Goal: Information Seeking & Learning: Check status

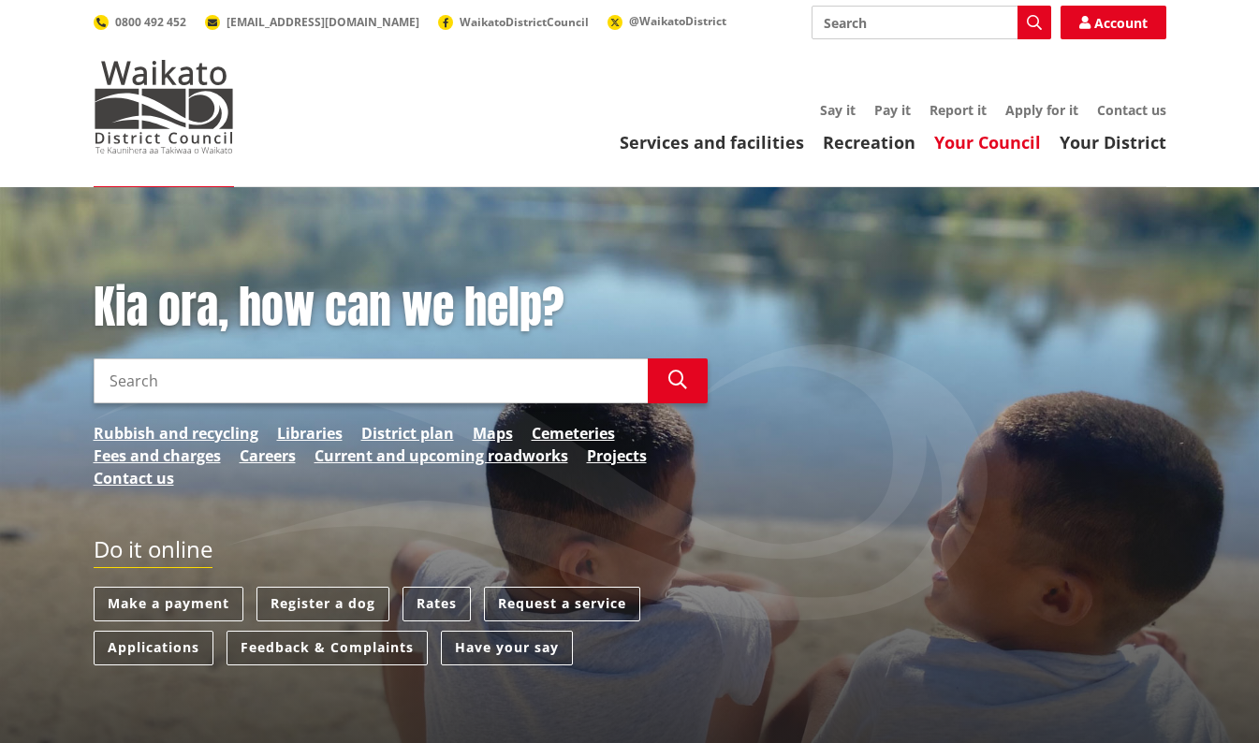
click at [987, 143] on link "Your Council" at bounding box center [987, 142] width 107 height 22
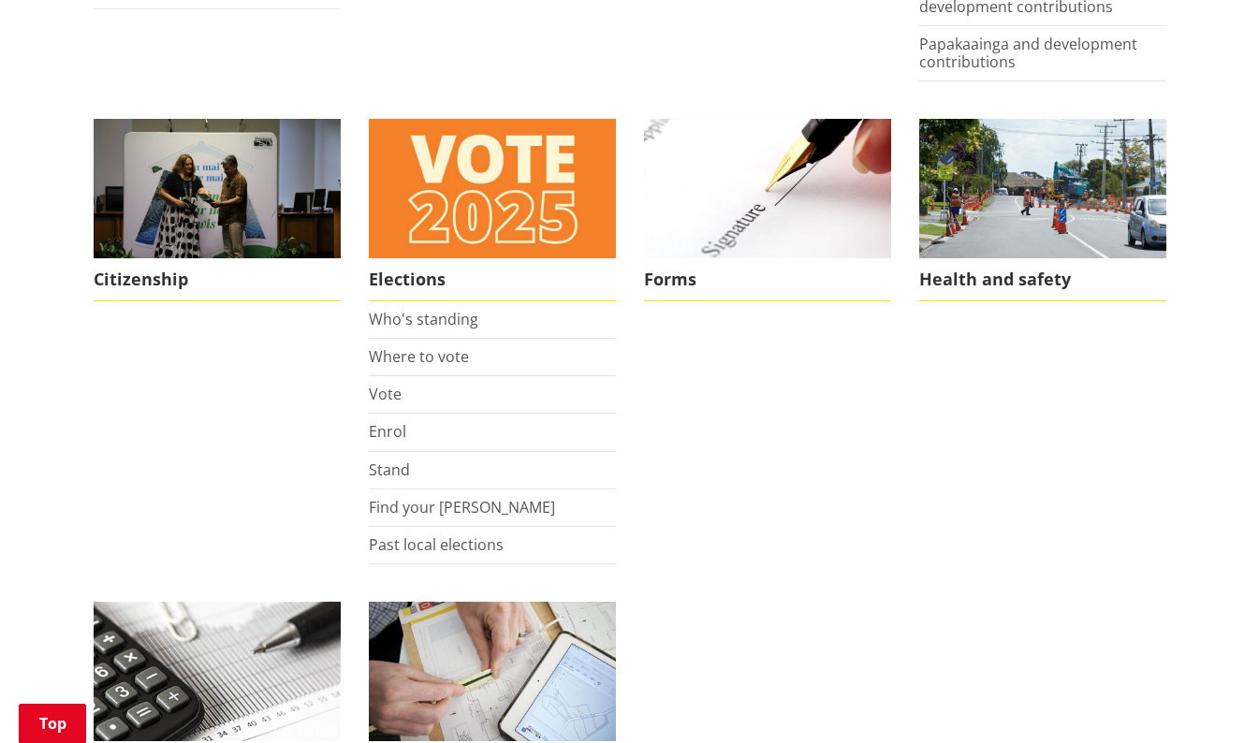
scroll to position [1294, 0]
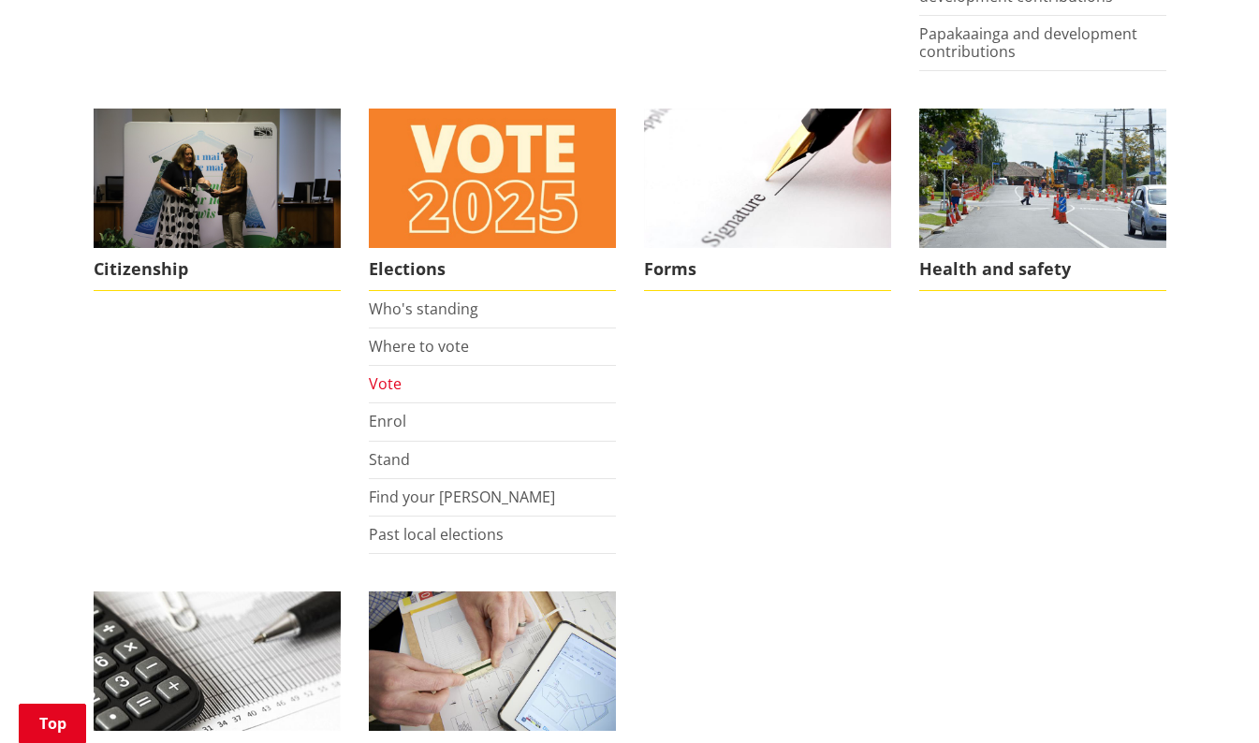
click at [392, 384] on link "Vote" at bounding box center [385, 383] width 33 height 21
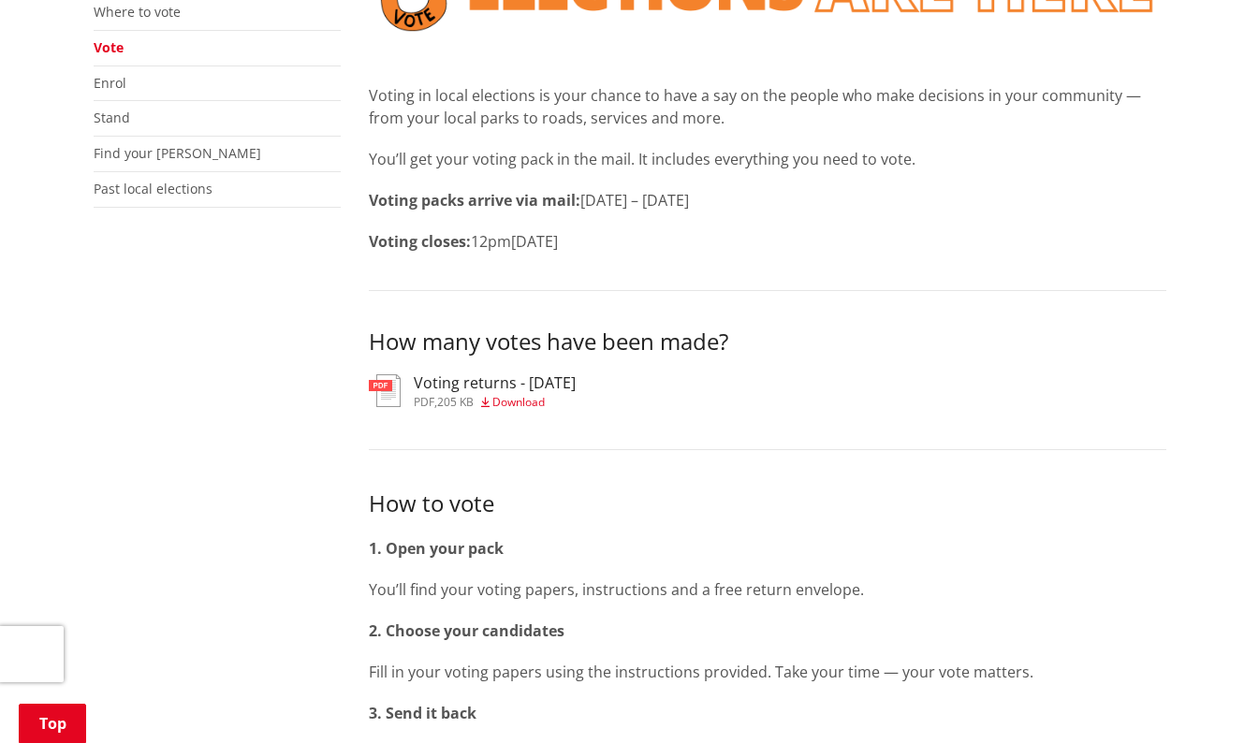
scroll to position [474, 0]
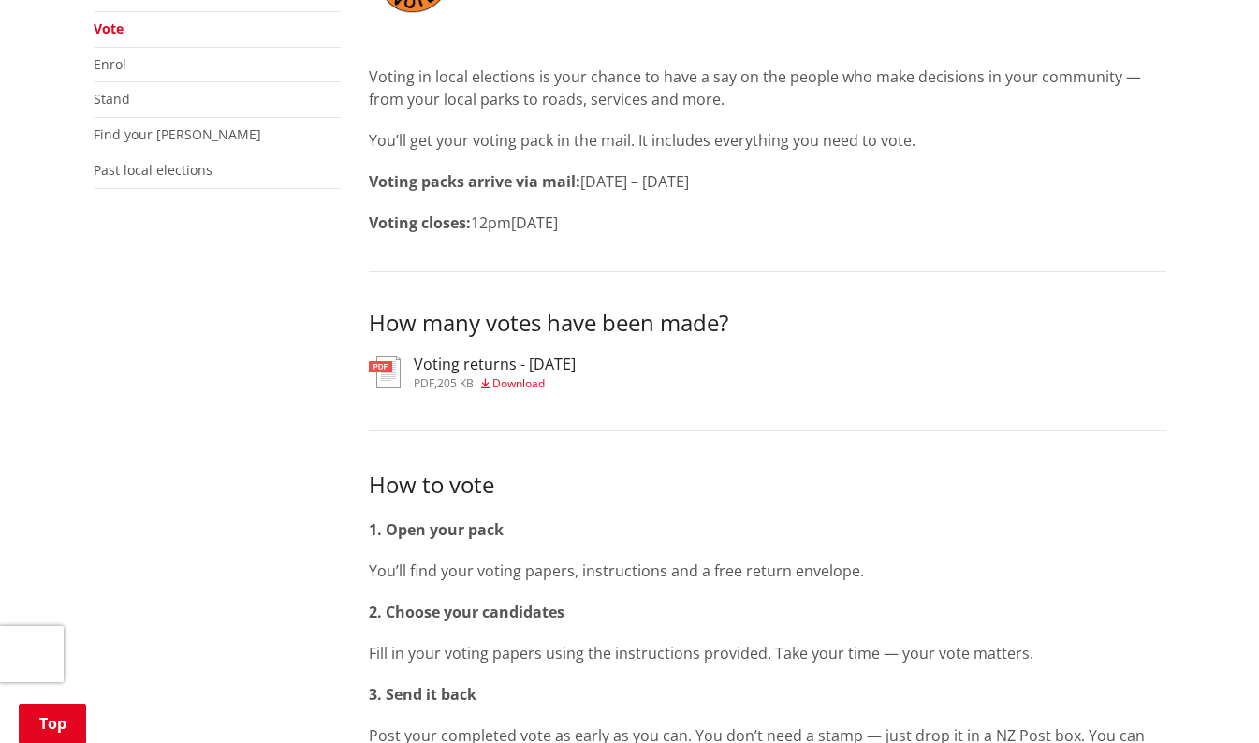
click at [489, 373] on h3 "Voting returns - 7/10/2025" at bounding box center [495, 365] width 162 height 18
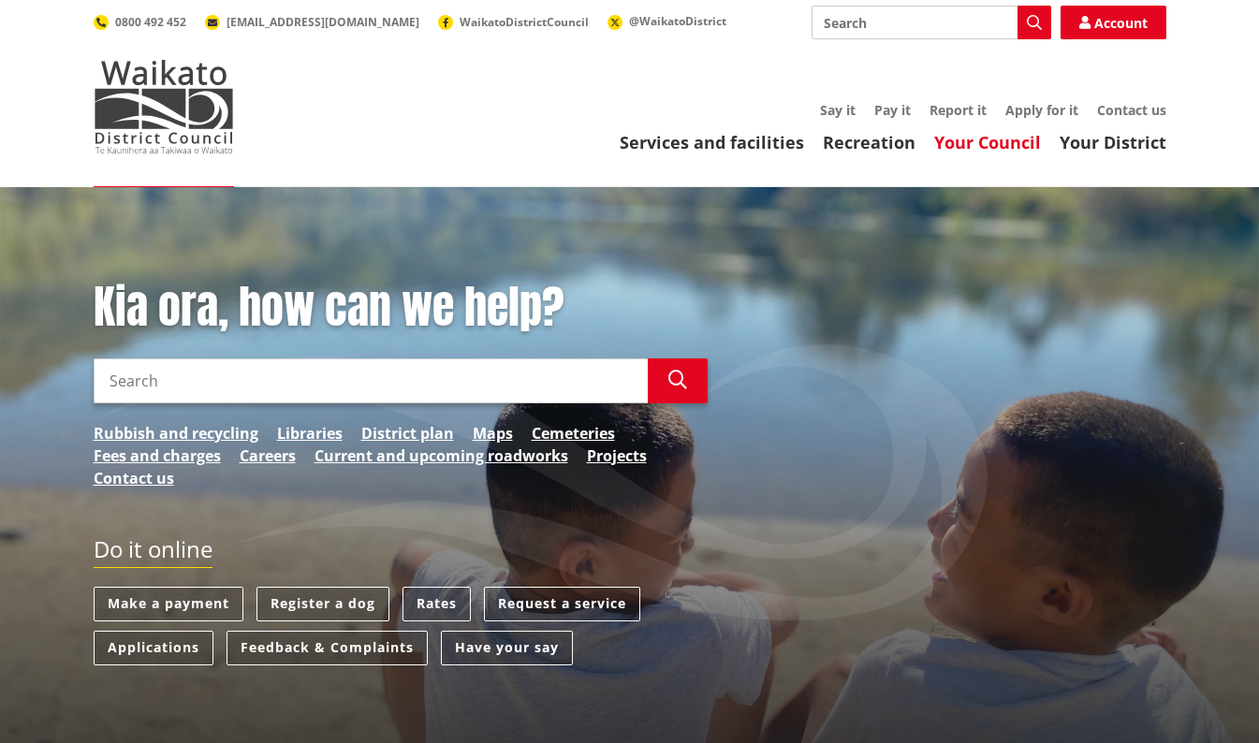
click at [1003, 139] on link "Your Council" at bounding box center [987, 142] width 107 height 22
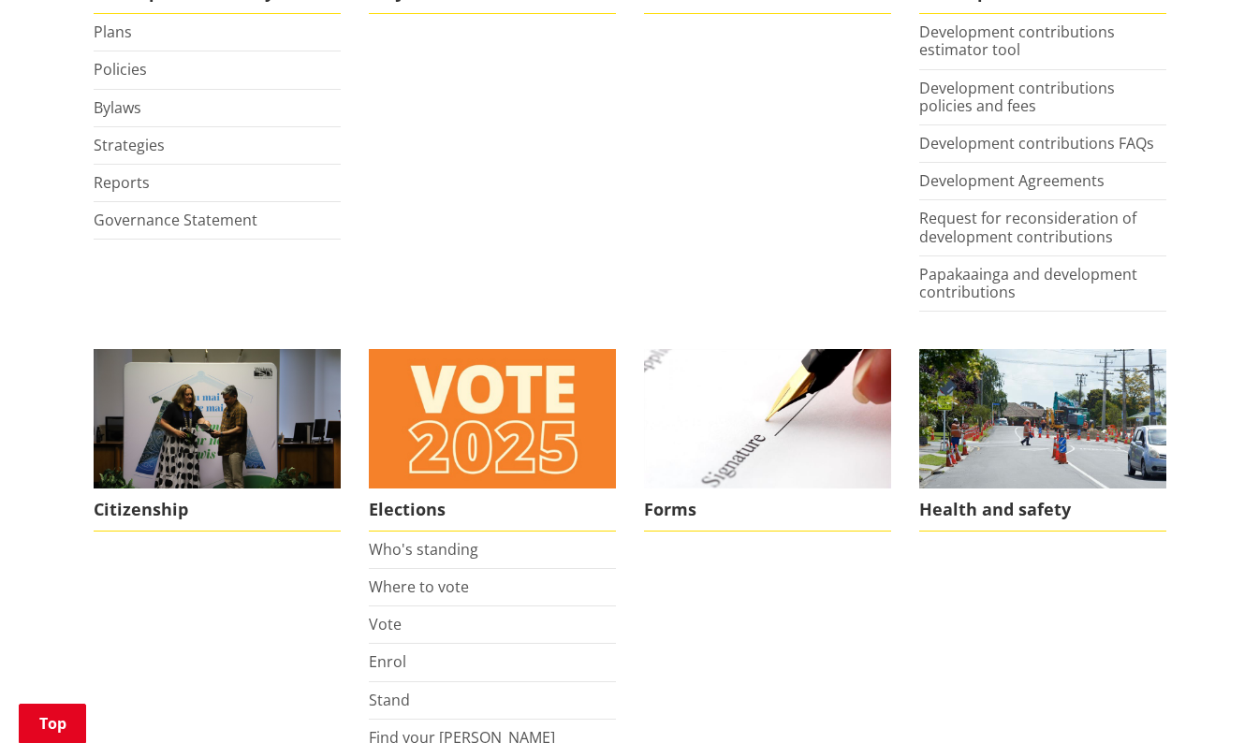
scroll to position [1210, 0]
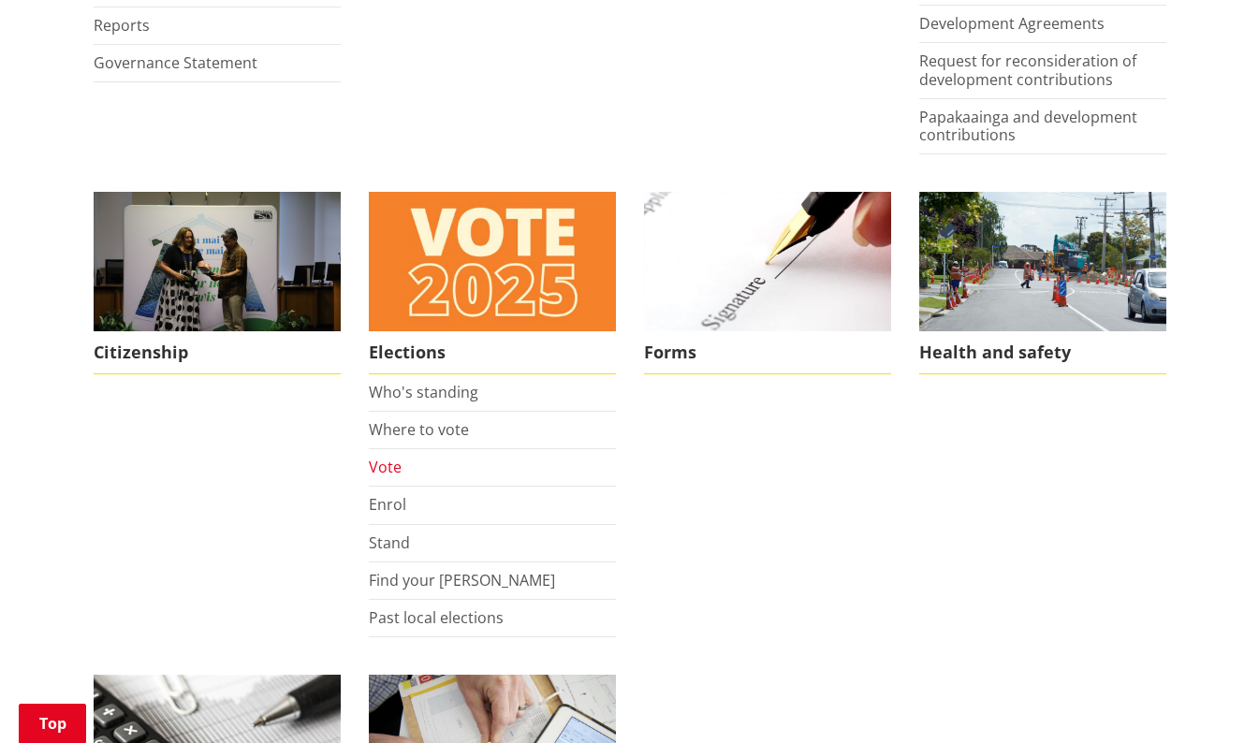
click at [386, 471] on link "Vote" at bounding box center [385, 467] width 33 height 21
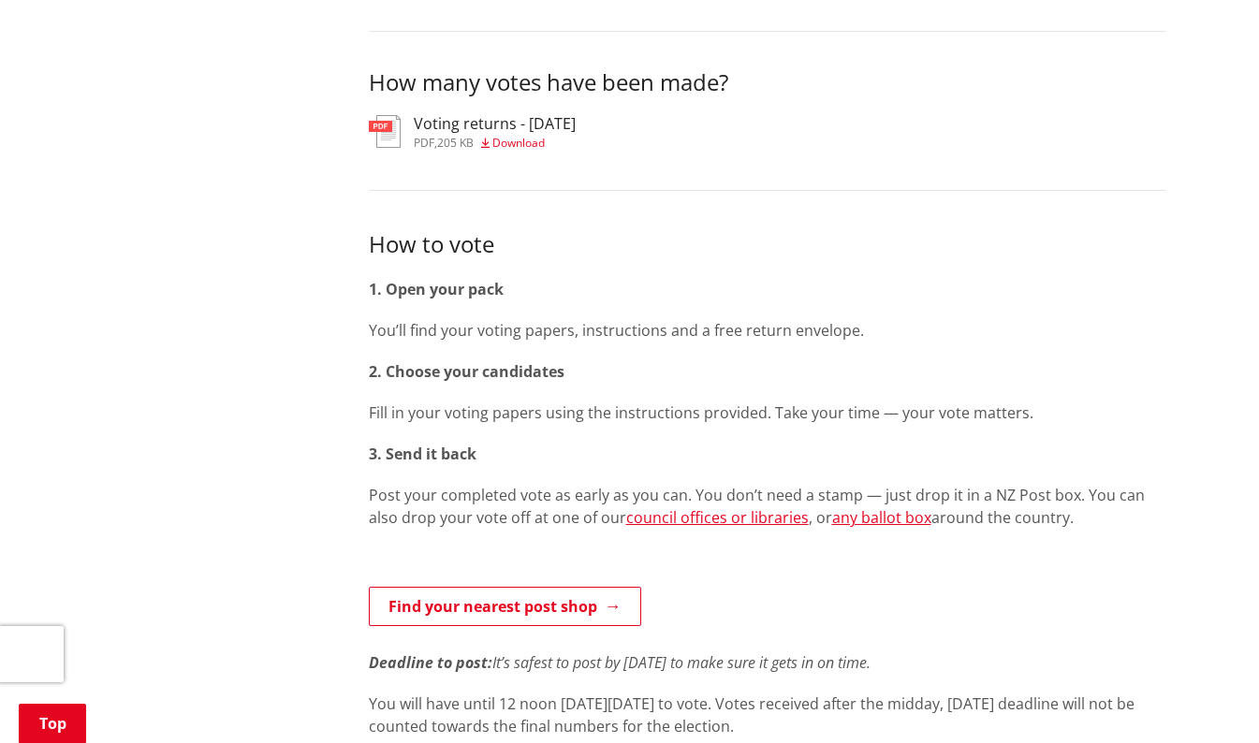
scroll to position [734, 0]
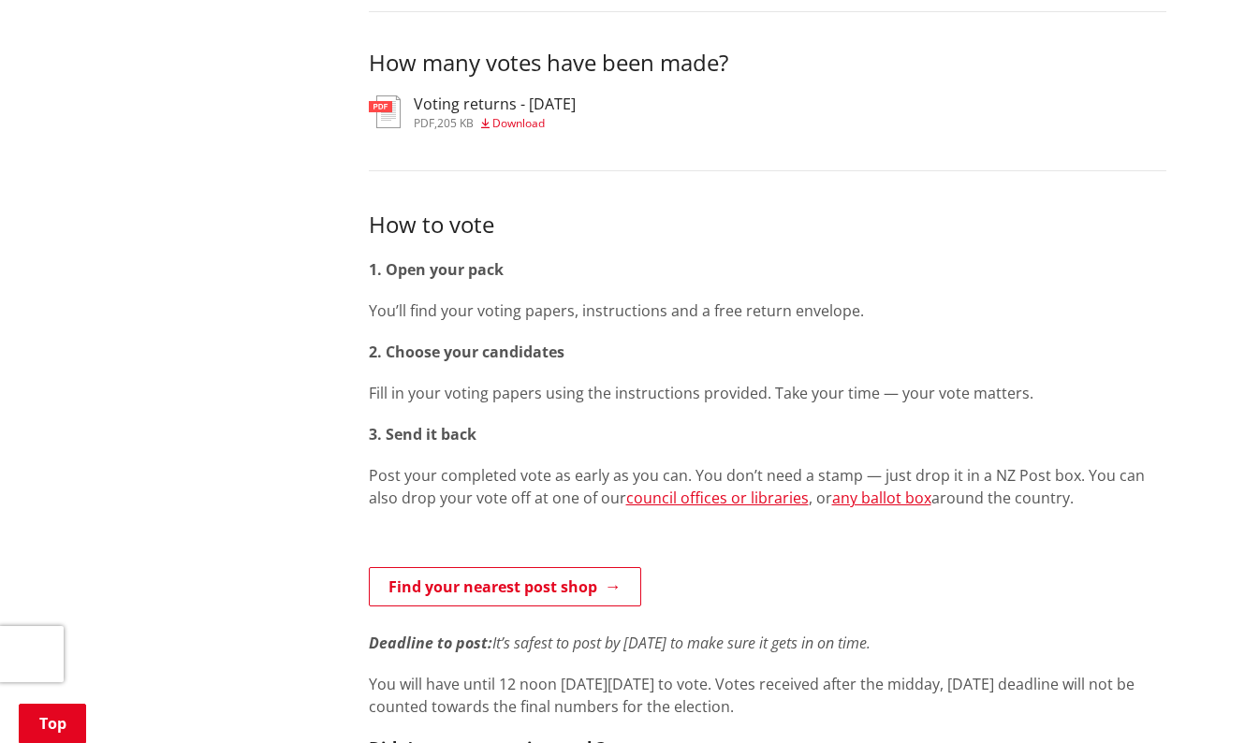
click at [439, 103] on h3 "Voting returns - [DATE]" at bounding box center [495, 104] width 162 height 18
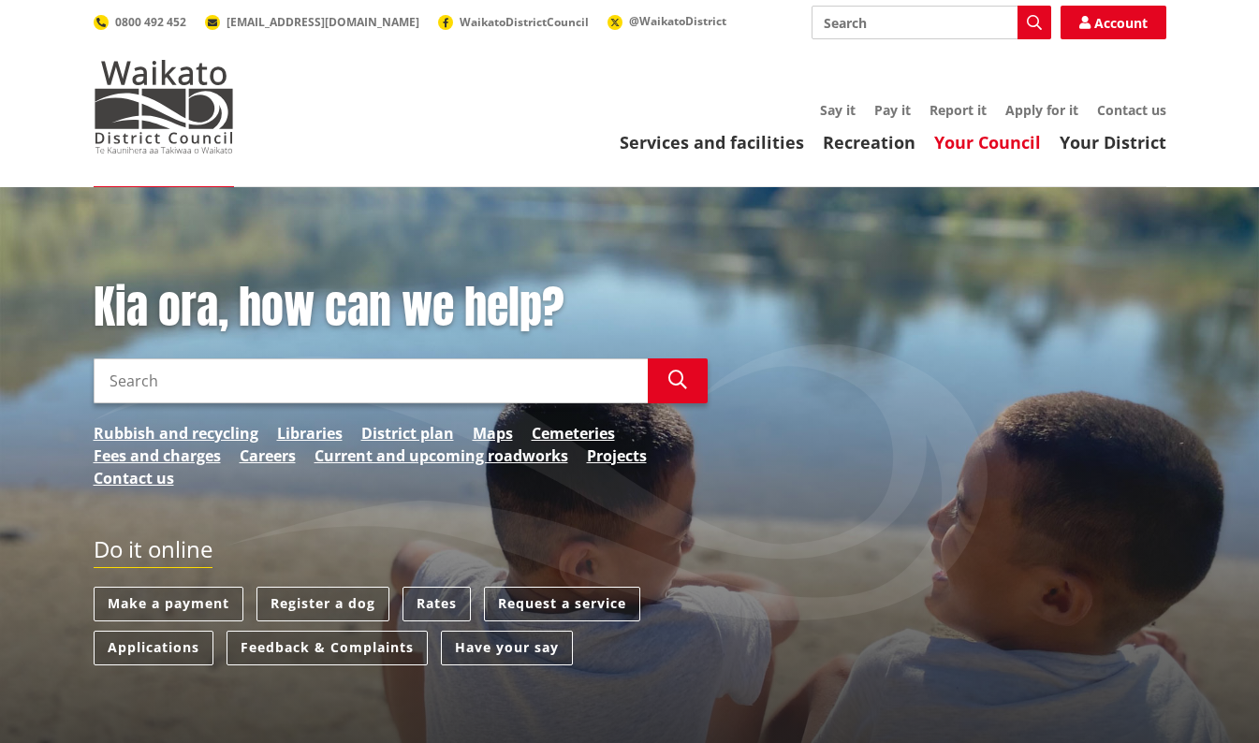
click at [975, 147] on link "Your Council" at bounding box center [987, 142] width 107 height 22
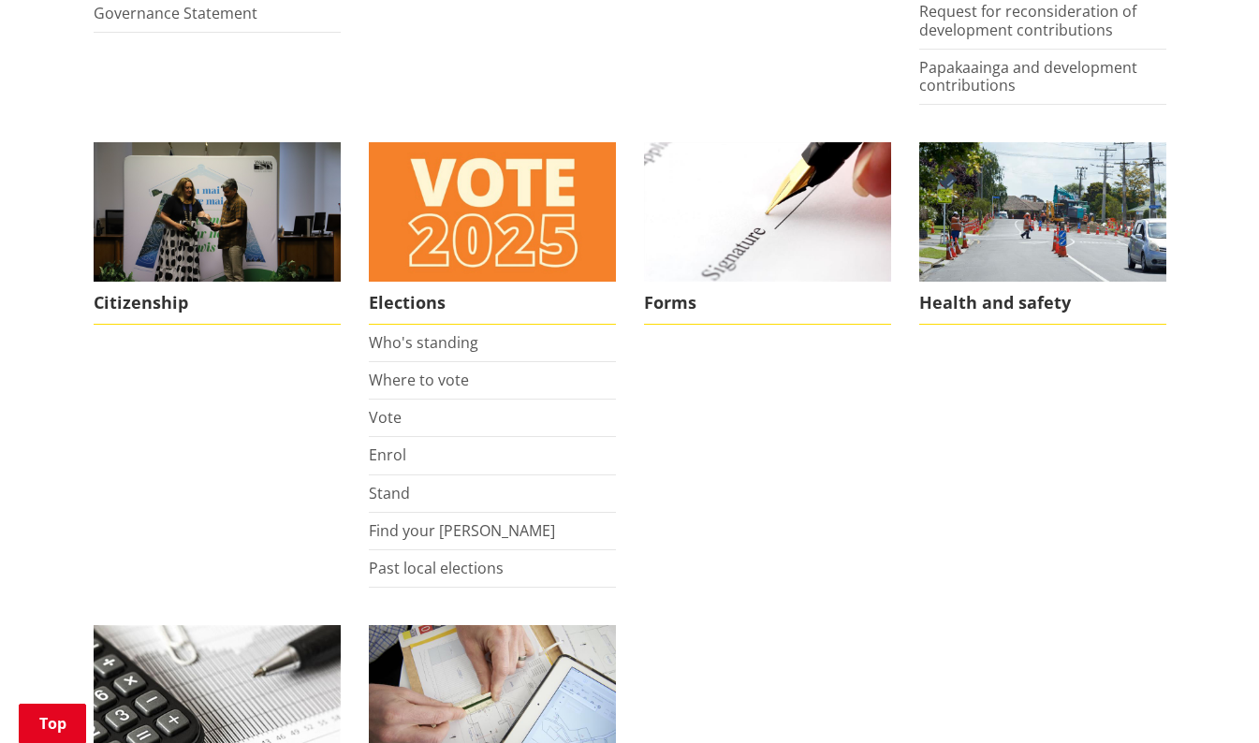
scroll to position [1266, 0]
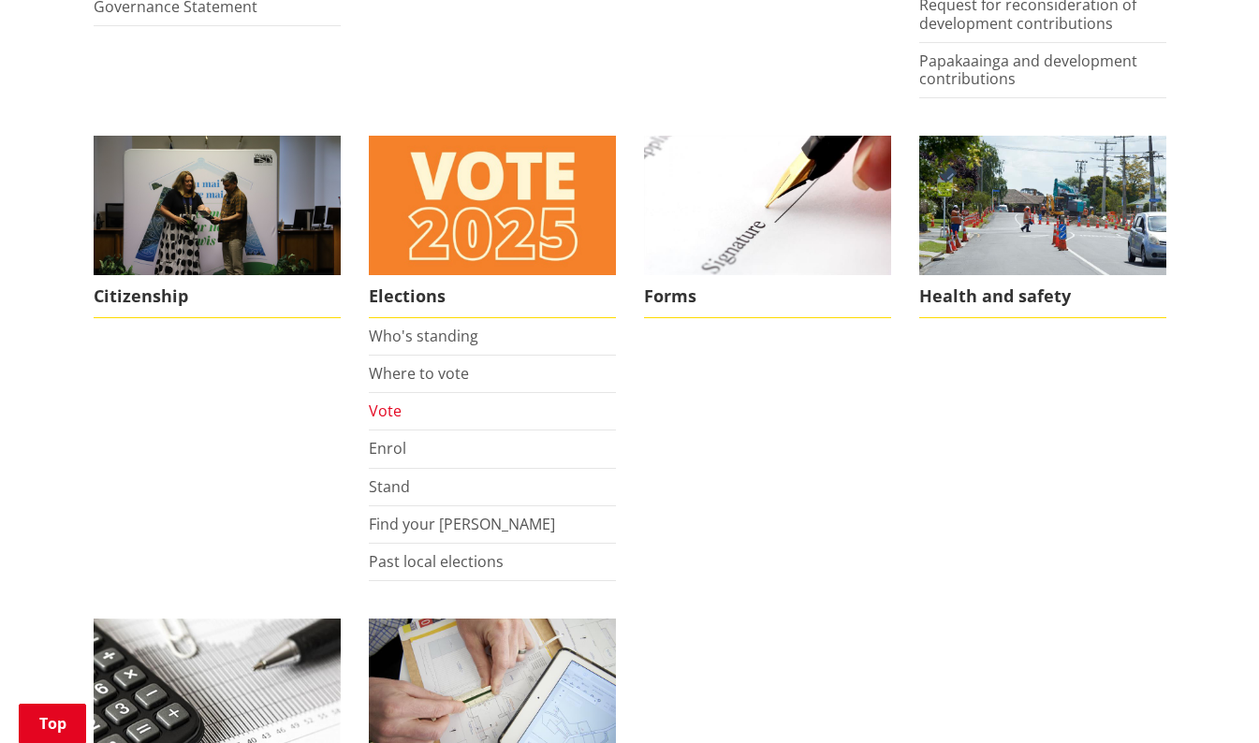
click at [383, 419] on link "Vote" at bounding box center [385, 411] width 33 height 21
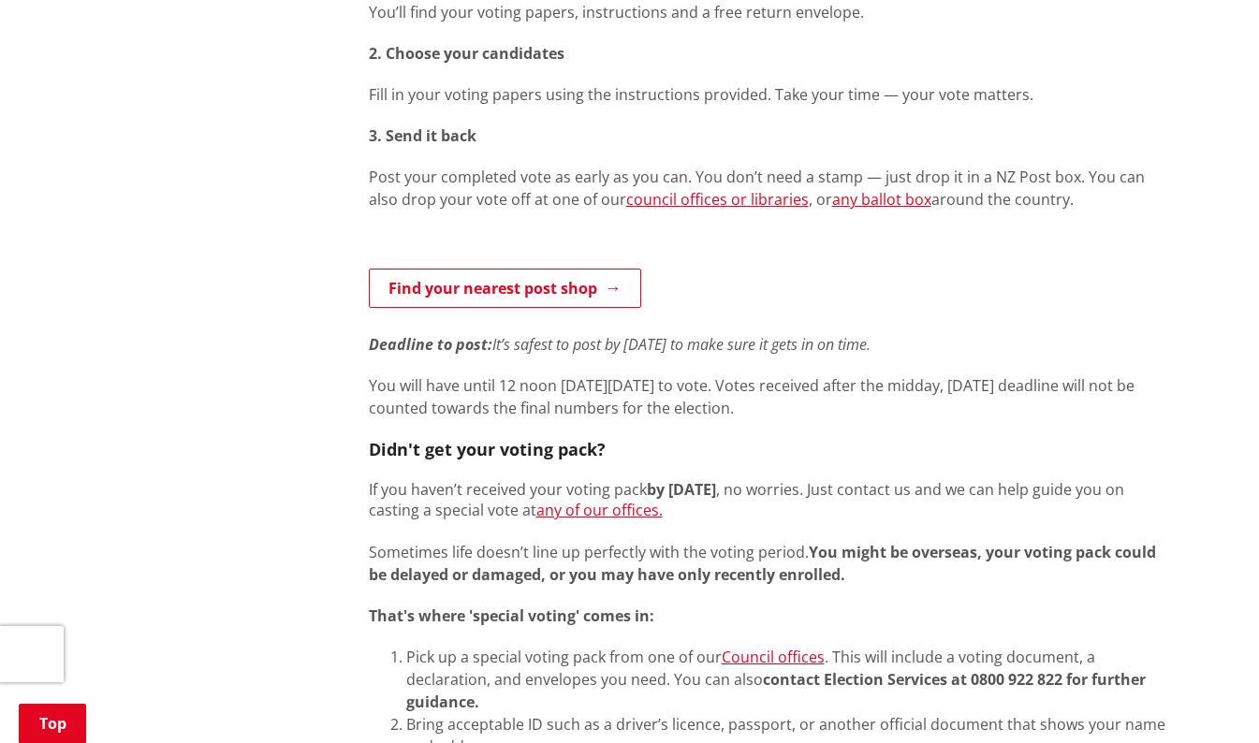
scroll to position [22, 0]
